Goal: Task Accomplishment & Management: Complete application form

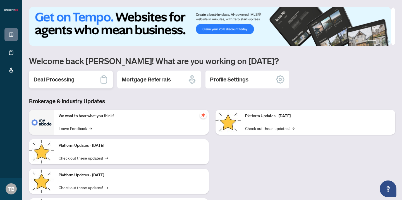
click at [76, 81] on div "Deal Processing" at bounding box center [71, 80] width 84 height 18
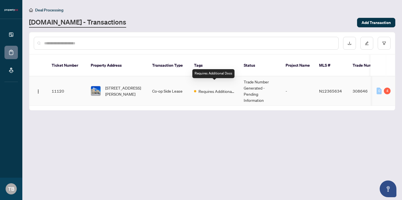
click at [217, 88] on span "Requires Additional Docs" at bounding box center [217, 91] width 36 height 6
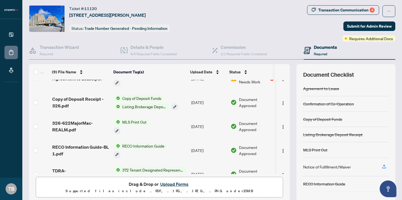
scroll to position [34, 0]
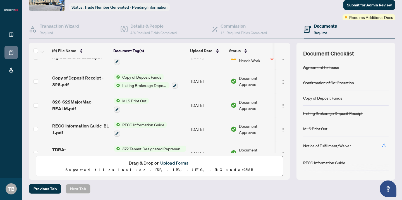
click at [172, 162] on button "Upload Forms" at bounding box center [175, 163] width 32 height 7
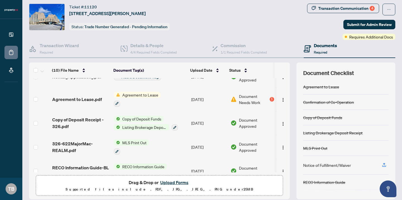
scroll to position [0, 0]
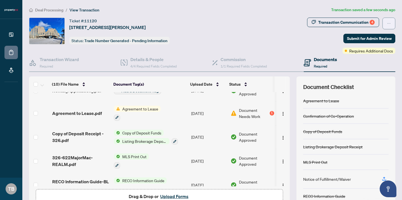
click at [387, 24] on button "button" at bounding box center [389, 24] width 13 height 12
click at [360, 39] on span "Submit for Admin Review" at bounding box center [369, 38] width 45 height 9
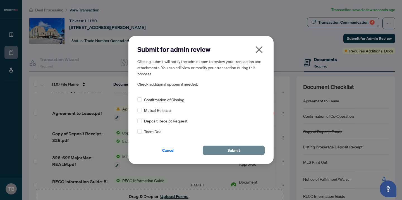
click at [234, 149] on span "Submit" at bounding box center [234, 150] width 13 height 9
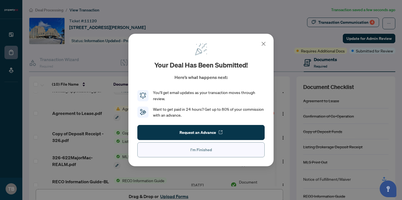
click at [210, 152] on span "I'm Finished" at bounding box center [202, 150] width 22 height 9
